Goal: Transaction & Acquisition: Book appointment/travel/reservation

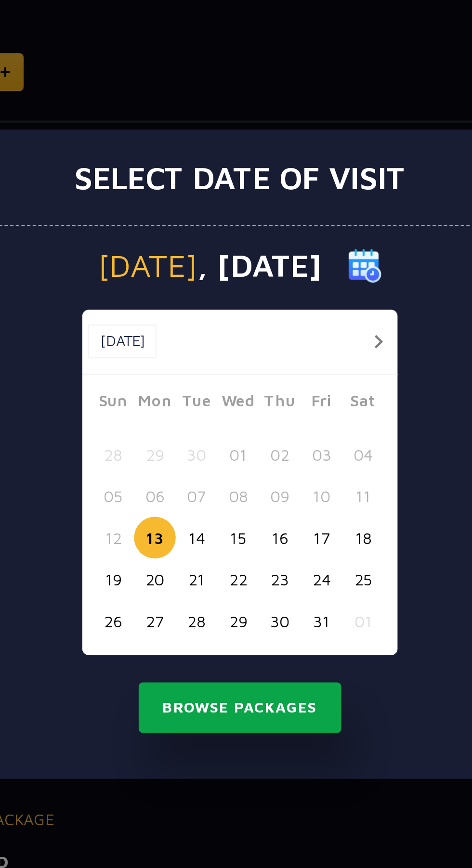
click at [253, 546] on button "Browse Packages" at bounding box center [236, 543] width 87 height 22
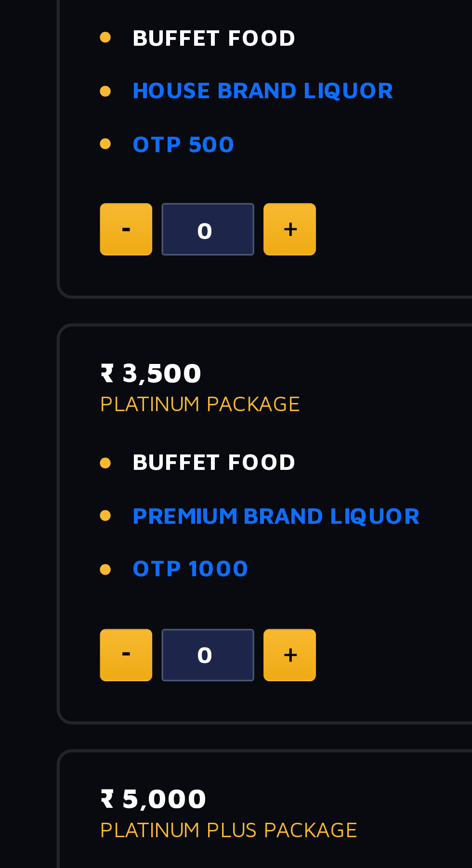
click at [131, 494] on link "PREMIUM BRAND LIQUOR" at bounding box center [131, 492] width 90 height 11
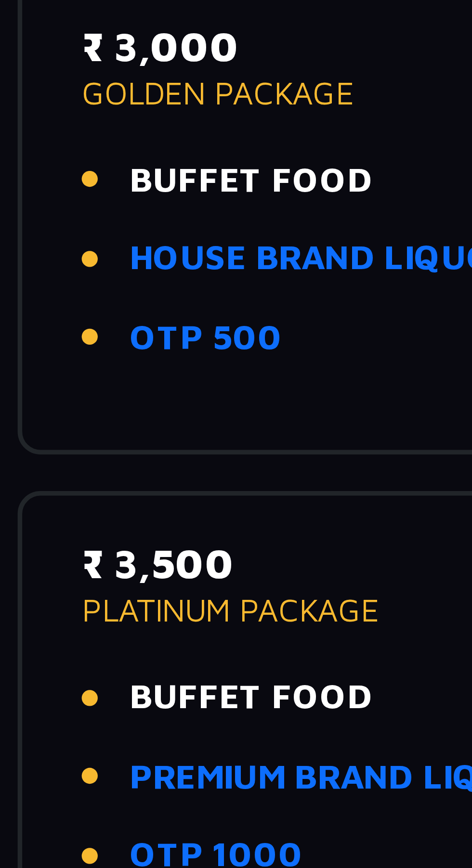
scroll to position [7, 0]
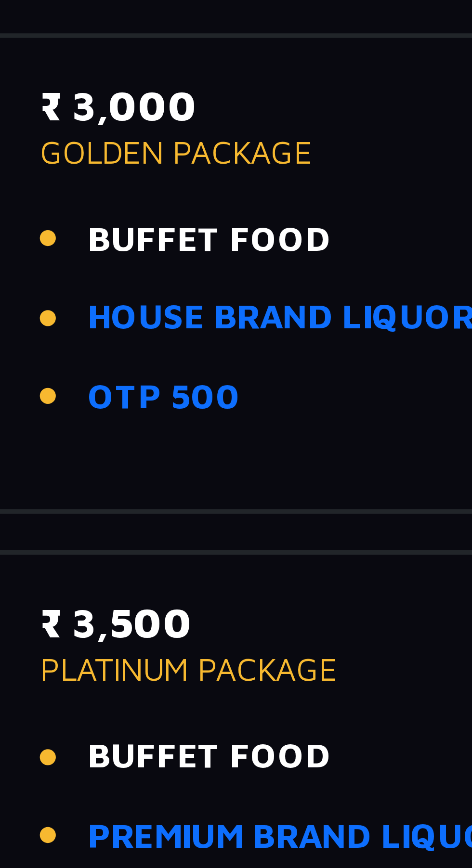
click at [120, 346] on link "HOUSE BRAND LIQUOR" at bounding box center [132, 346] width 81 height 11
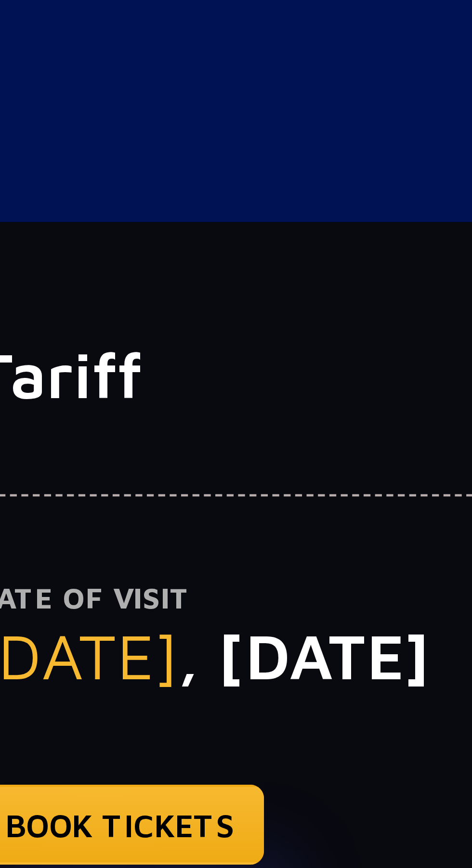
scroll to position [0, 0]
